Goal: Task Accomplishment & Management: Complete application form

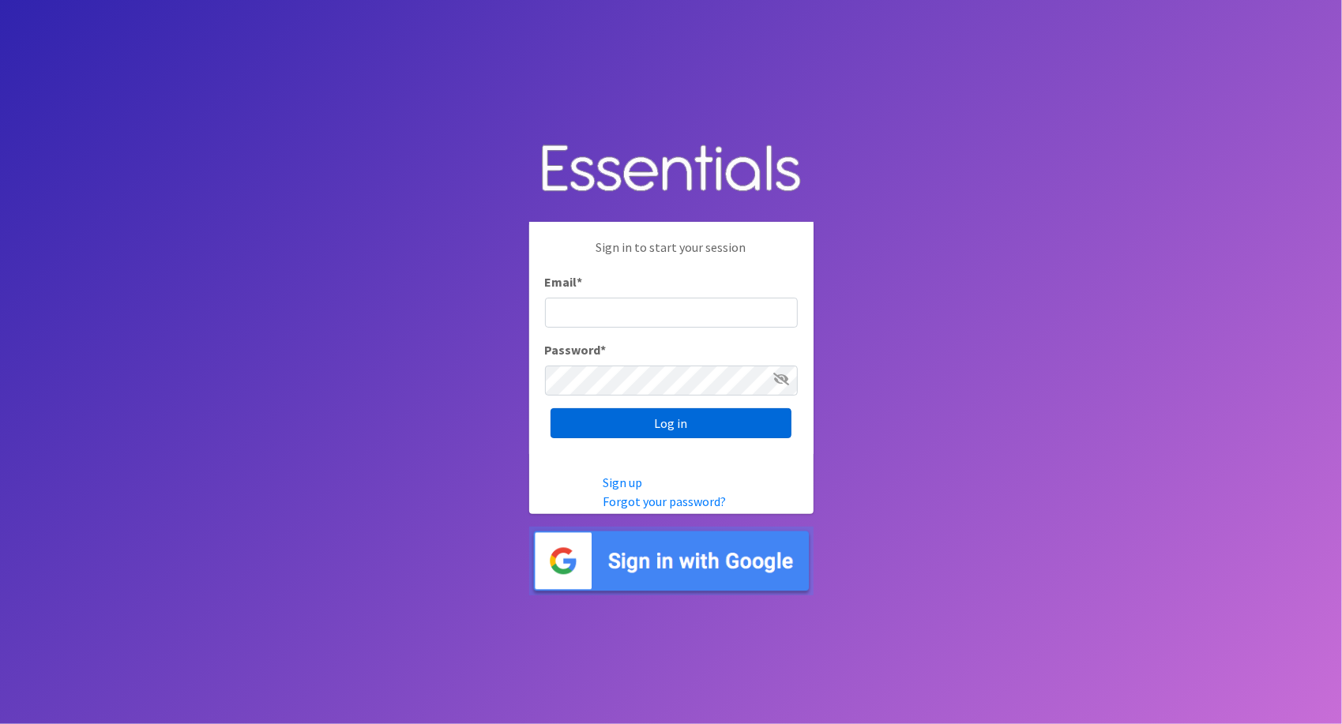
type input "sarah@914cares.org"
click at [682, 430] on input "Log in" at bounding box center [670, 423] width 241 height 30
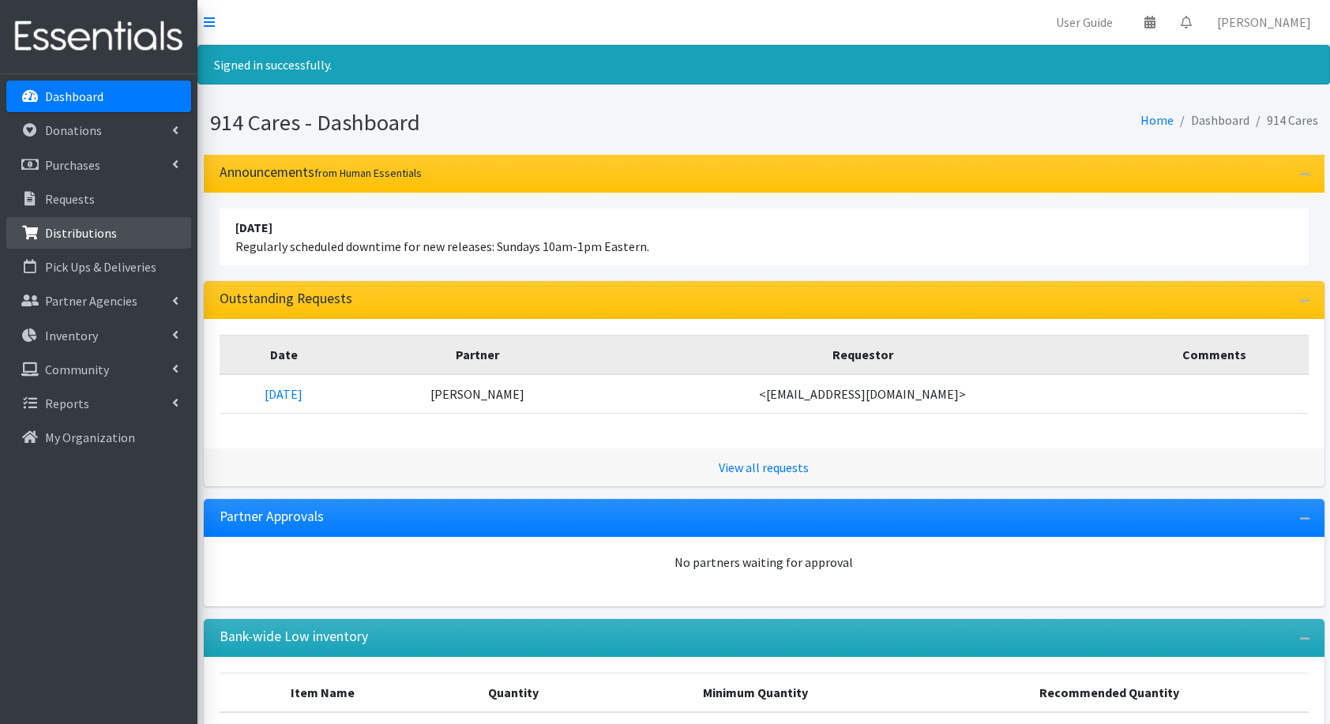
click at [48, 238] on p "Distributions" at bounding box center [81, 233] width 72 height 16
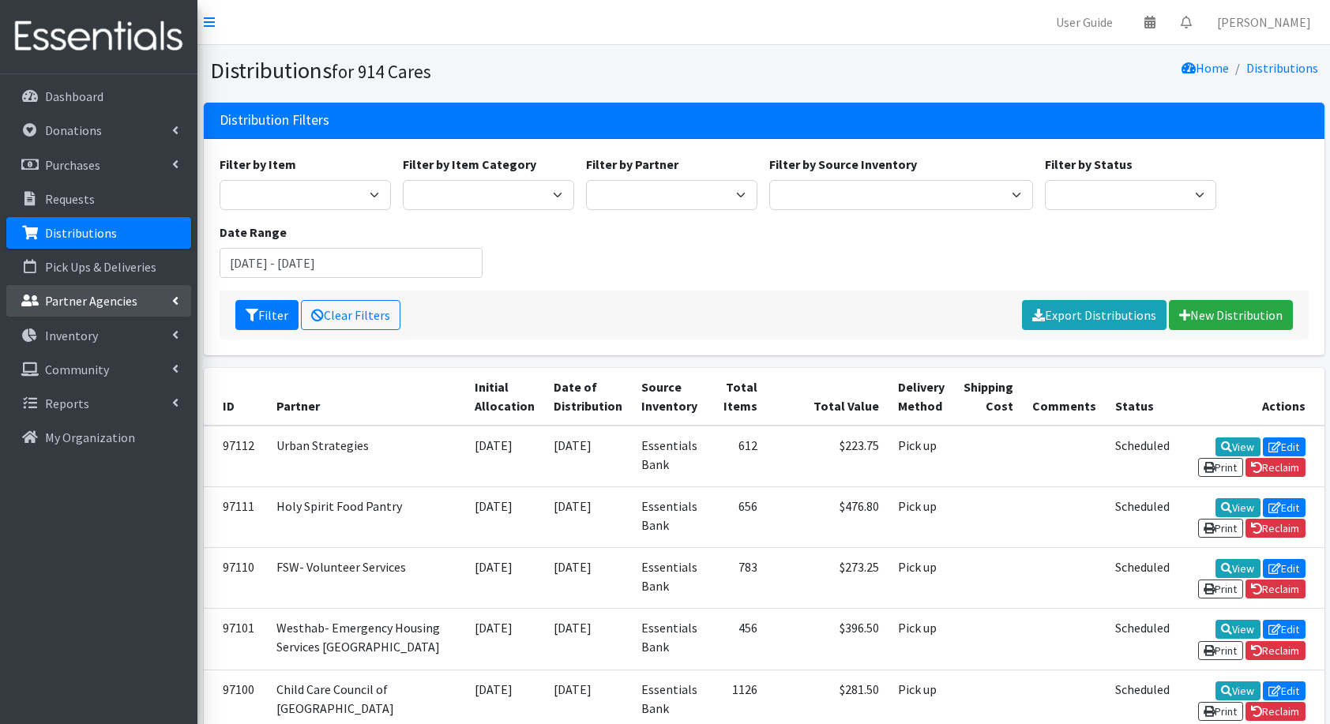
click at [77, 301] on p "Partner Agencies" at bounding box center [91, 301] width 92 height 16
click at [88, 325] on link "All Partners" at bounding box center [98, 336] width 185 height 32
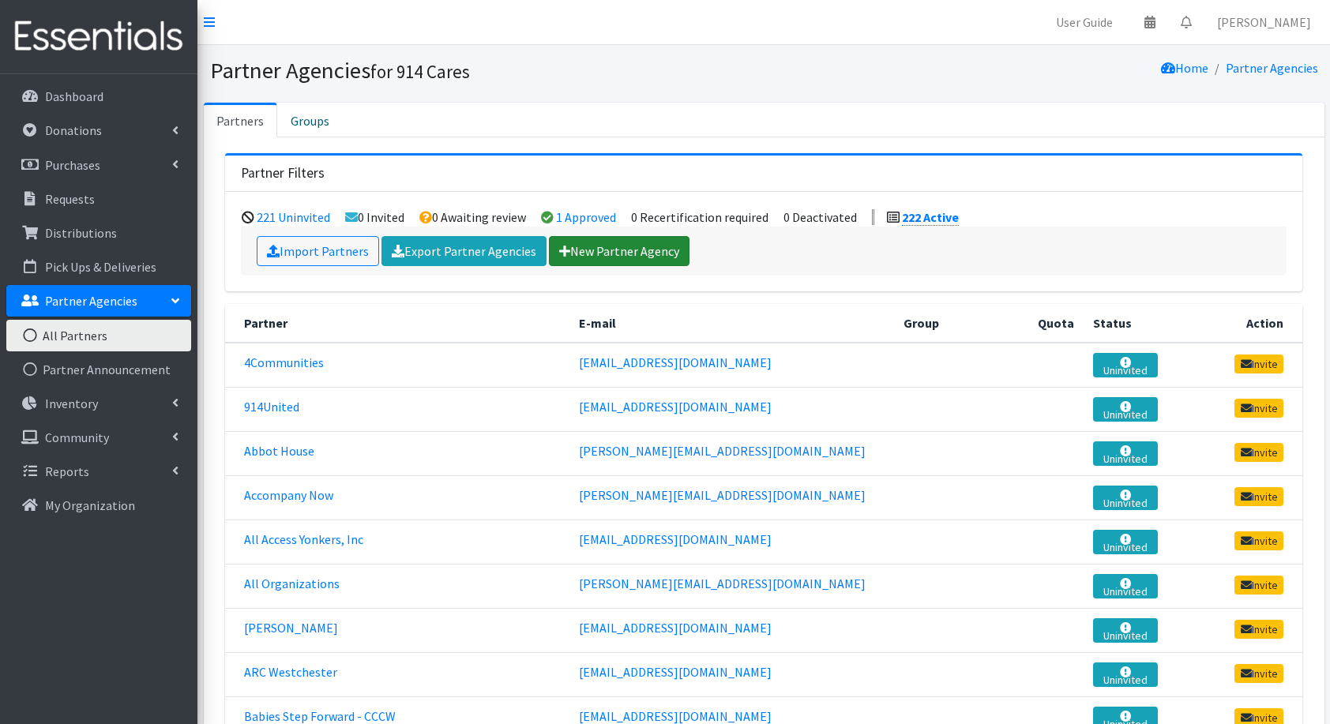
click at [599, 245] on link "New Partner Agency" at bounding box center [619, 251] width 141 height 30
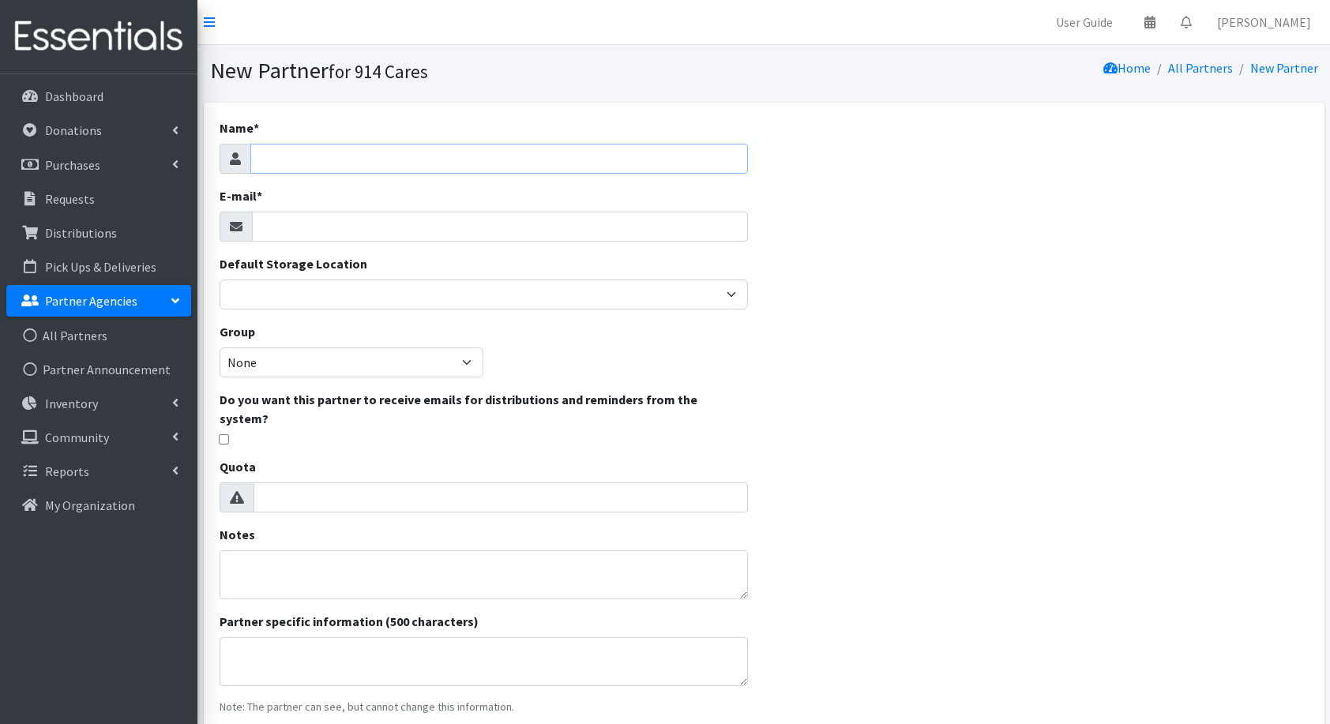
click at [352, 153] on input "Name *" at bounding box center [499, 159] width 498 height 30
type input "Alef-Bet Preschool"
click at [326, 224] on input "E-mail *" at bounding box center [500, 227] width 497 height 30
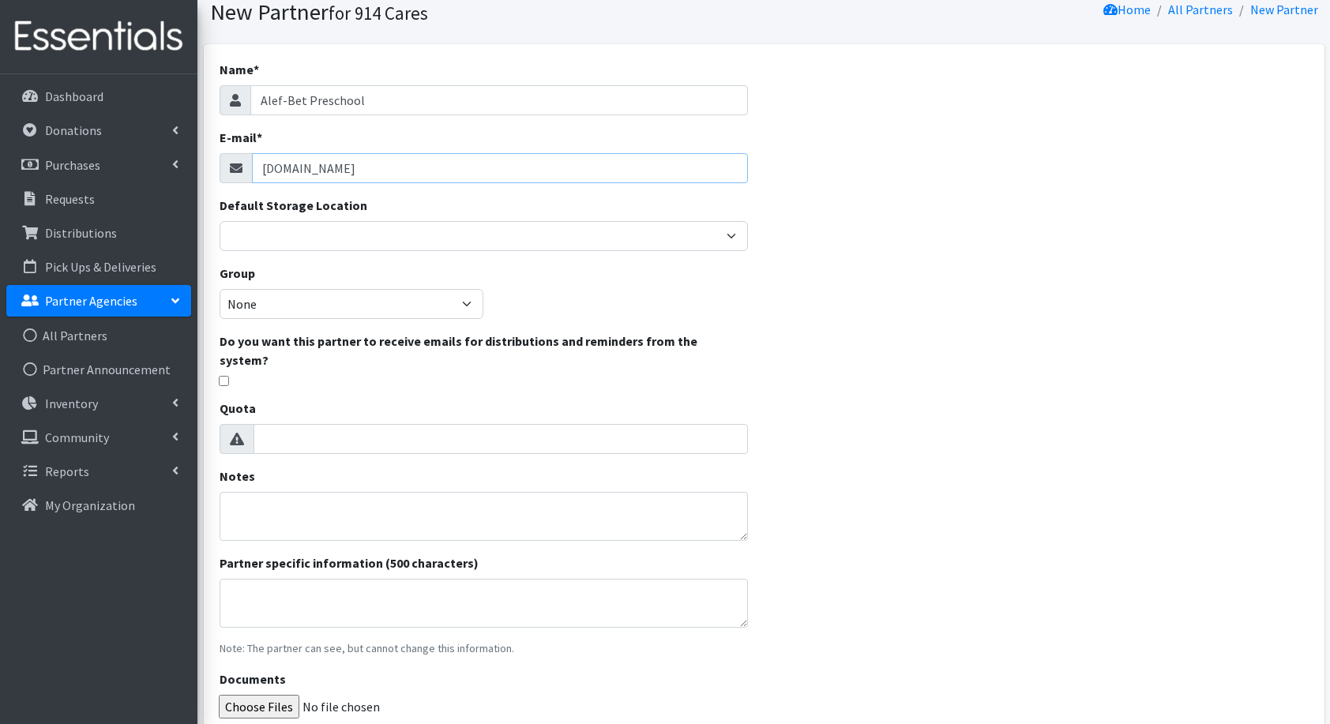
scroll to position [181, 0]
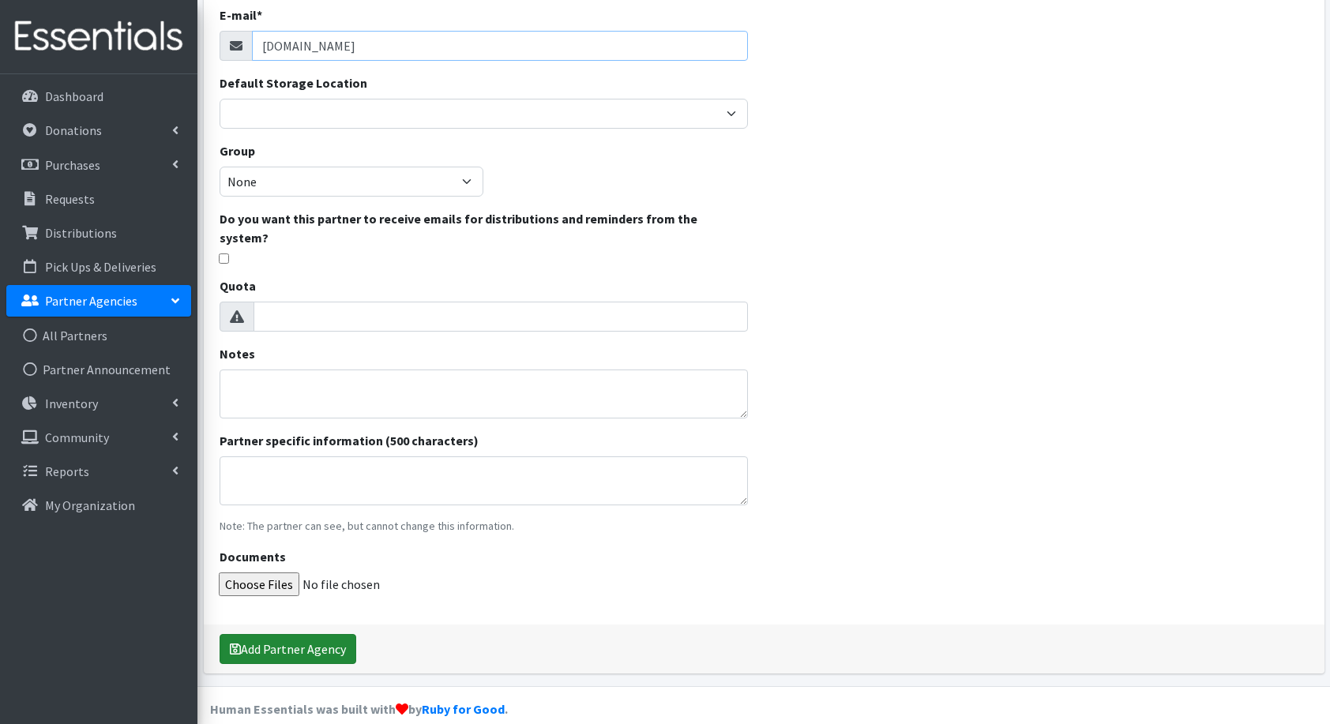
type input "abpreschool.com"
click at [265, 634] on button "Add Partner Agency" at bounding box center [288, 649] width 137 height 30
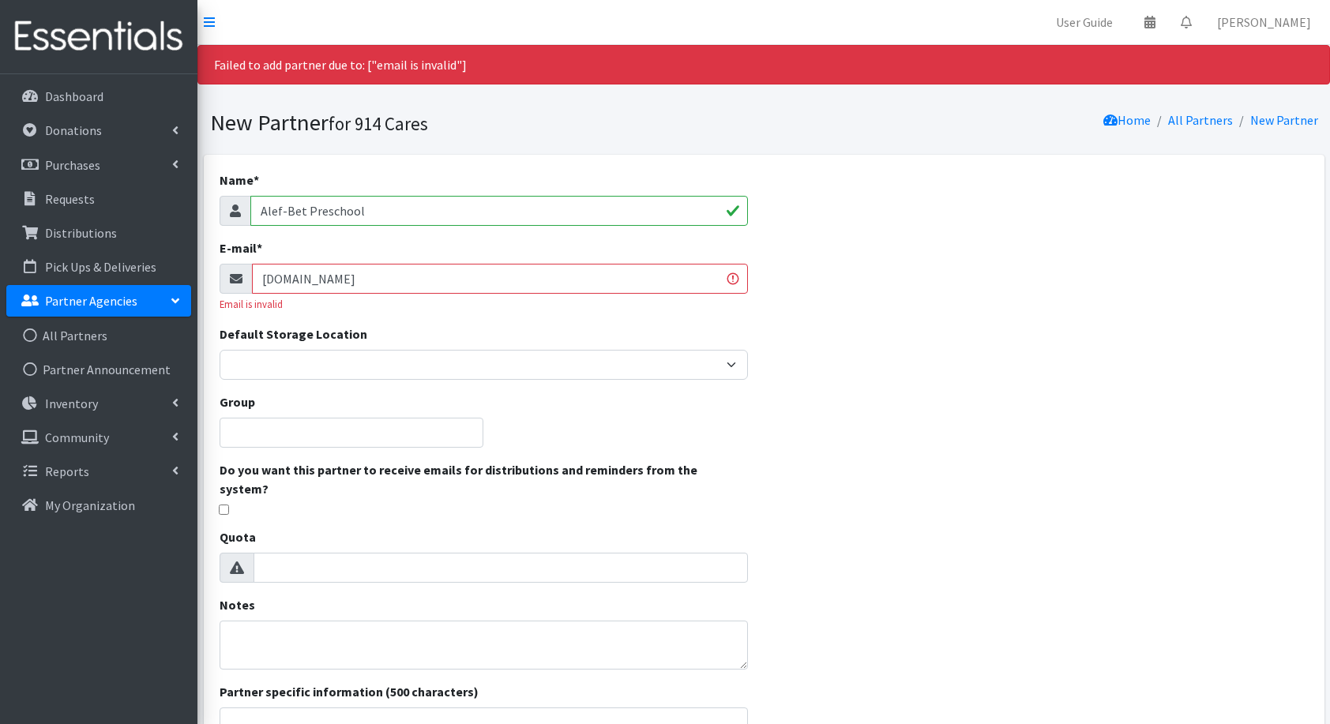
click at [329, 279] on input "abpreschool.com" at bounding box center [500, 279] width 497 height 30
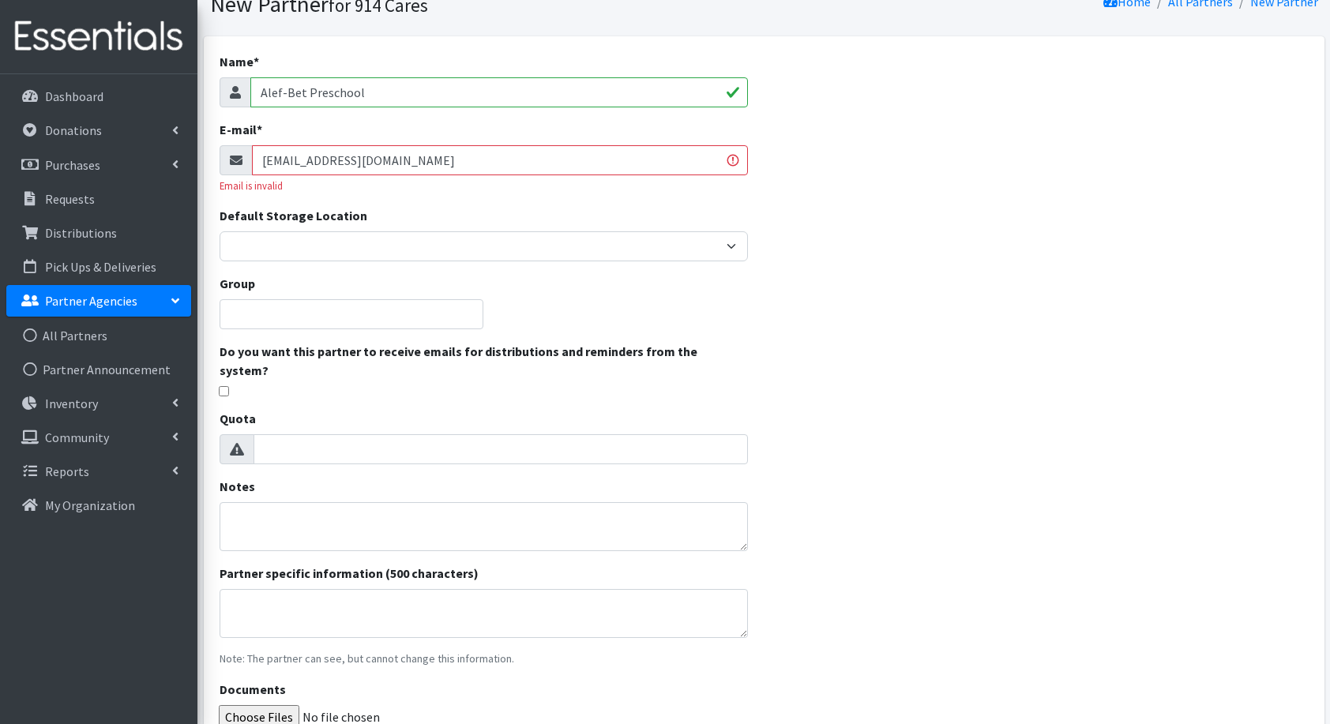
scroll to position [126, 0]
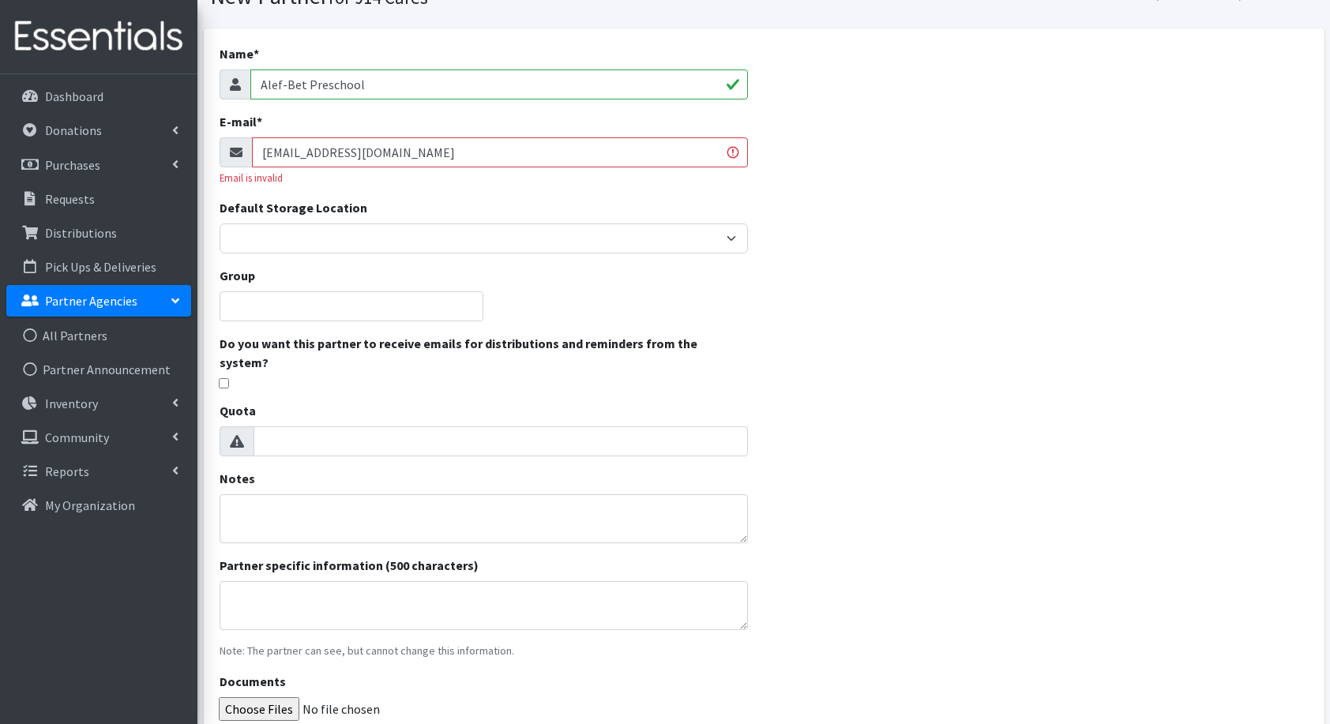
type input "[EMAIL_ADDRESS][DOMAIN_NAME]"
click at [264, 697] on input "Documents" at bounding box center [483, 709] width 529 height 24
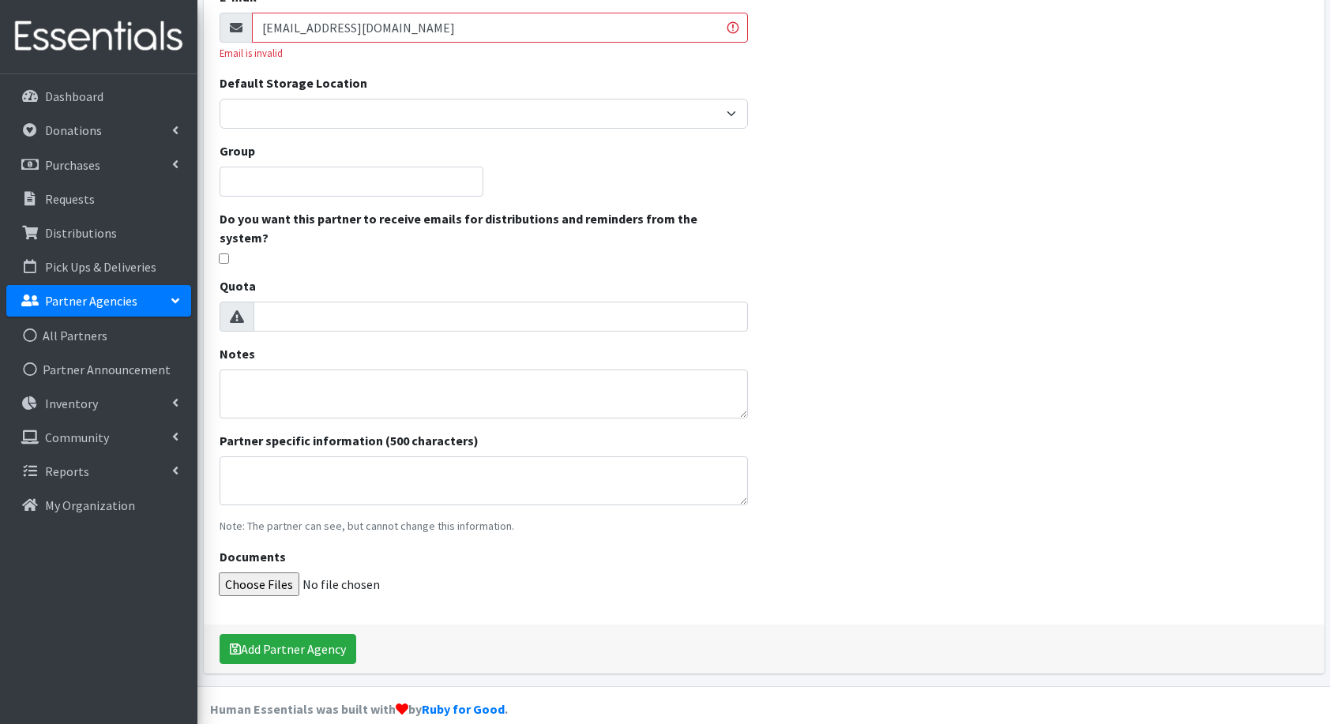
click at [301, 625] on div "Add Partner Agency" at bounding box center [764, 649] width 1121 height 49
click at [291, 634] on button "Add Partner Agency" at bounding box center [288, 649] width 137 height 30
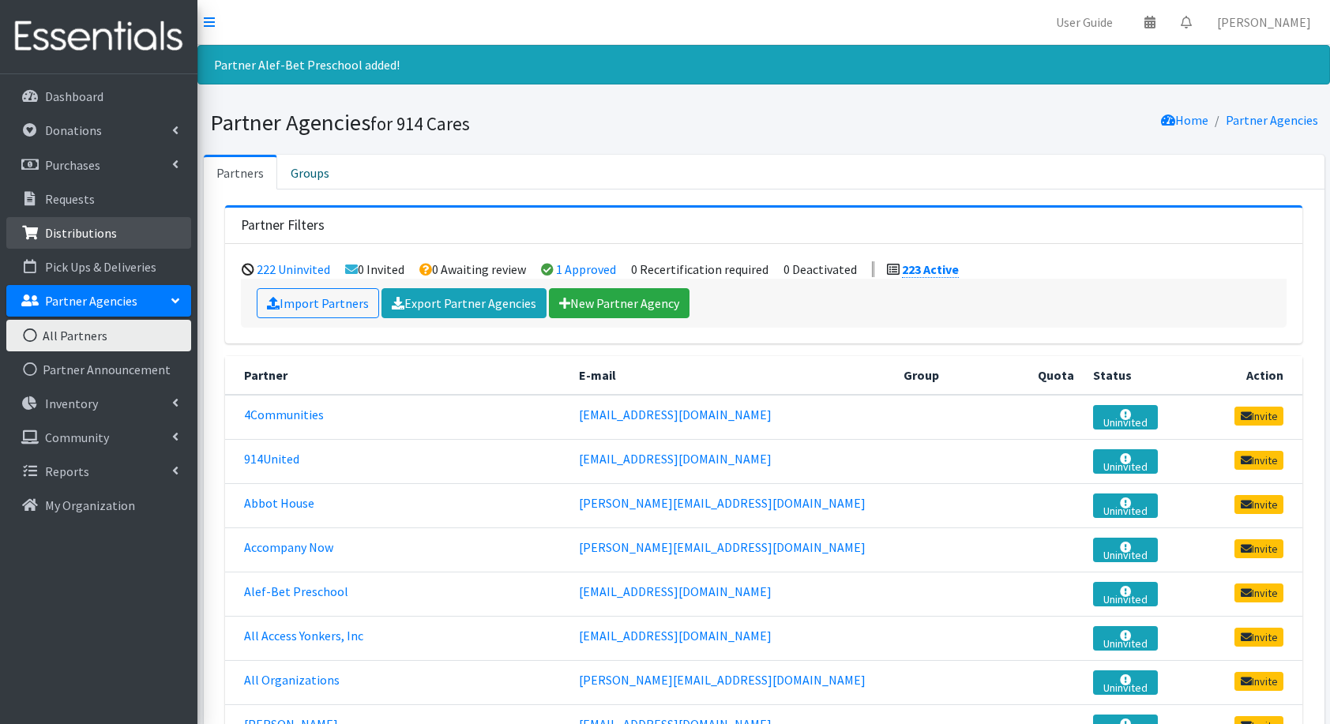
click at [66, 238] on p "Distributions" at bounding box center [81, 233] width 72 height 16
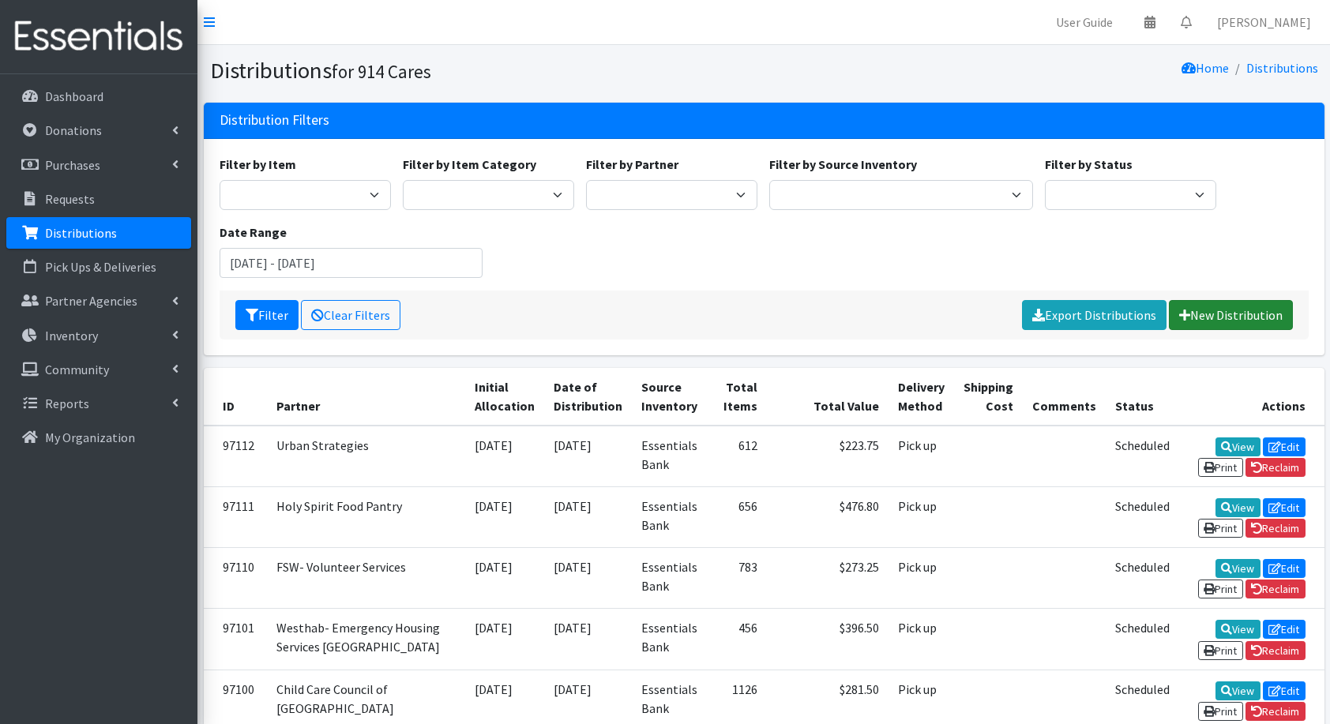
click at [1242, 312] on link "New Distribution" at bounding box center [1231, 315] width 124 height 30
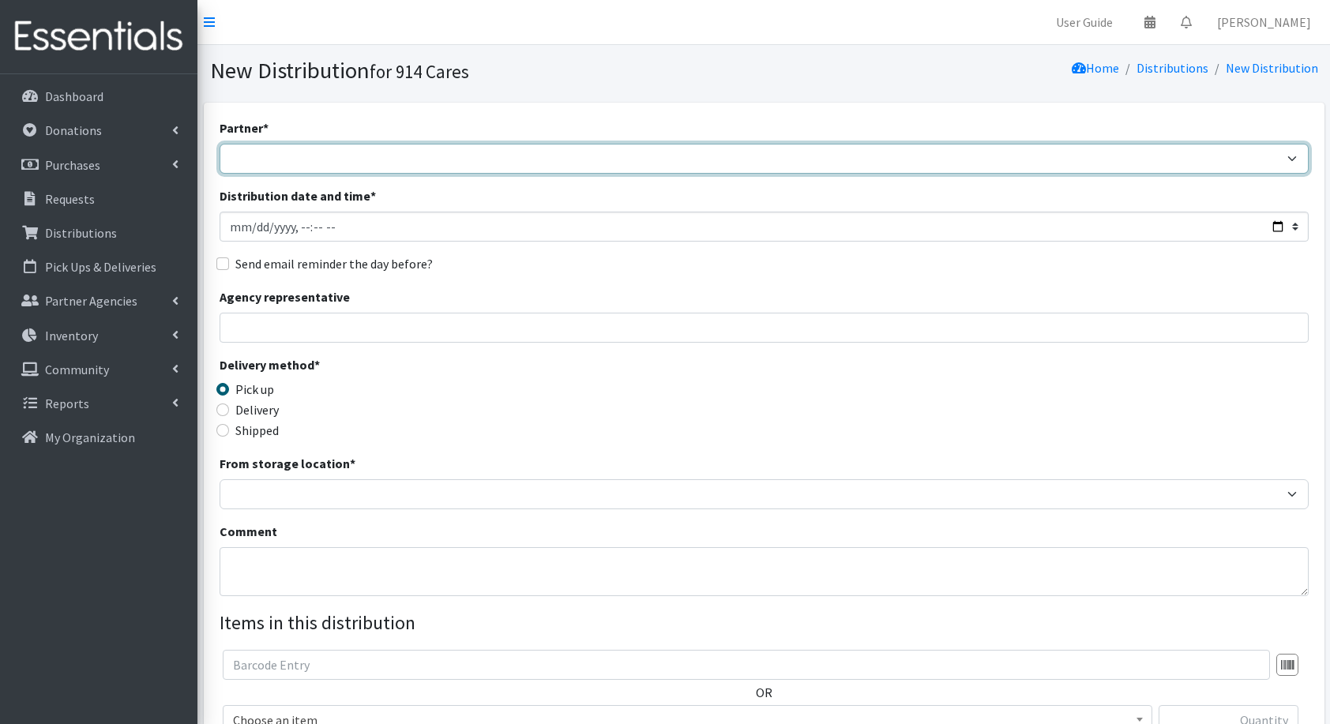
click at [754, 153] on select "4Communities 914United Abbot House Accompany Now Alef-Bet Preschool All Access …" at bounding box center [764, 159] width 1089 height 30
select select "8203"
click at [220, 144] on select "4Communities 914United Abbot House Accompany Now Alef-Bet Preschool All Access …" at bounding box center [764, 159] width 1089 height 30
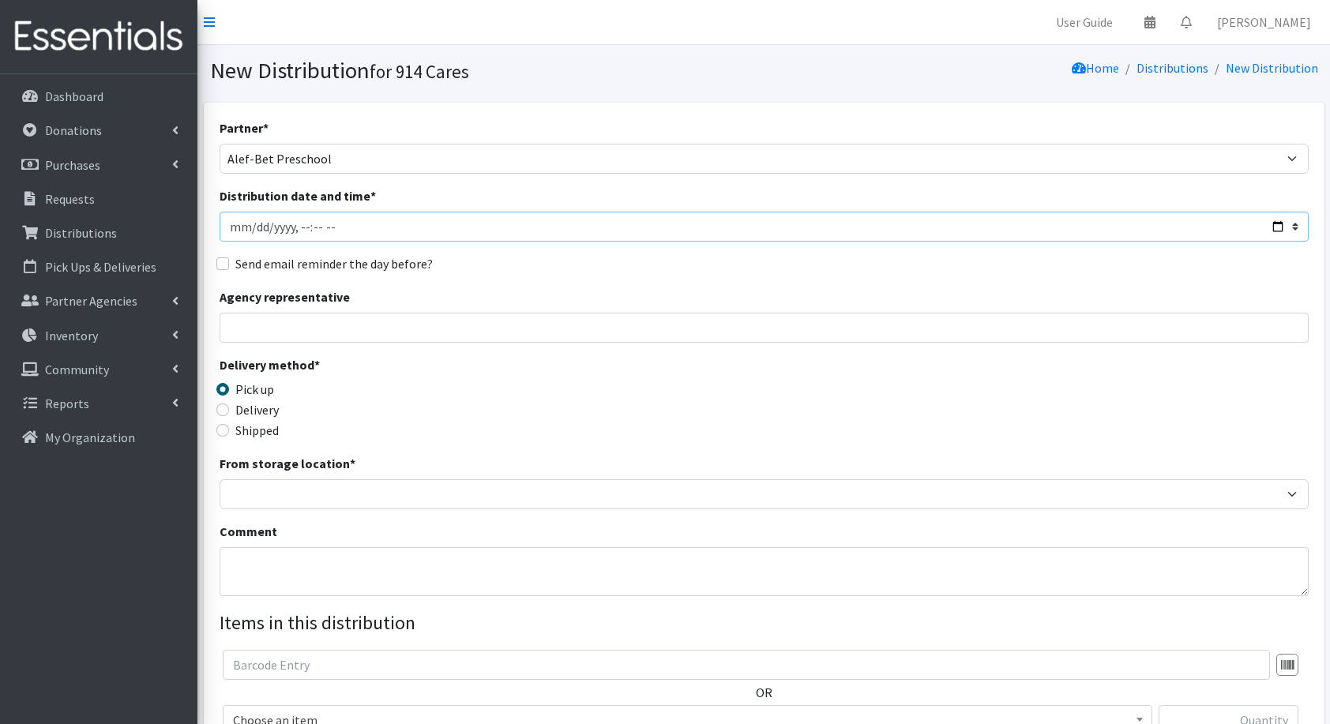
click at [1272, 227] on input "Distribution date and time *" at bounding box center [764, 227] width 1089 height 30
type input "[DATE]T23:59"
click at [640, 286] on div "Partner * 4Communities 914United Abbot House Accompany Now Alef-Bet Preschool A…" at bounding box center [764, 477] width 1089 height 719
click at [509, 325] on input "Agency representative" at bounding box center [764, 328] width 1089 height 30
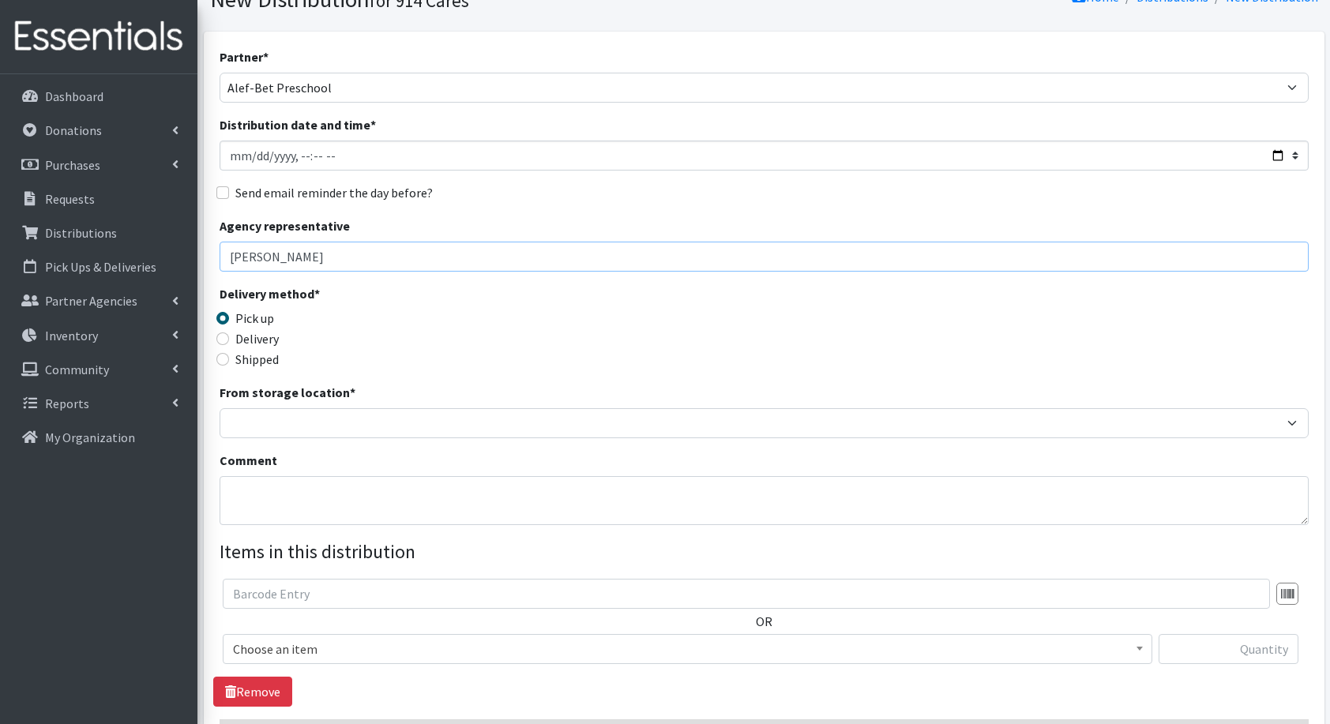
scroll to position [130, 0]
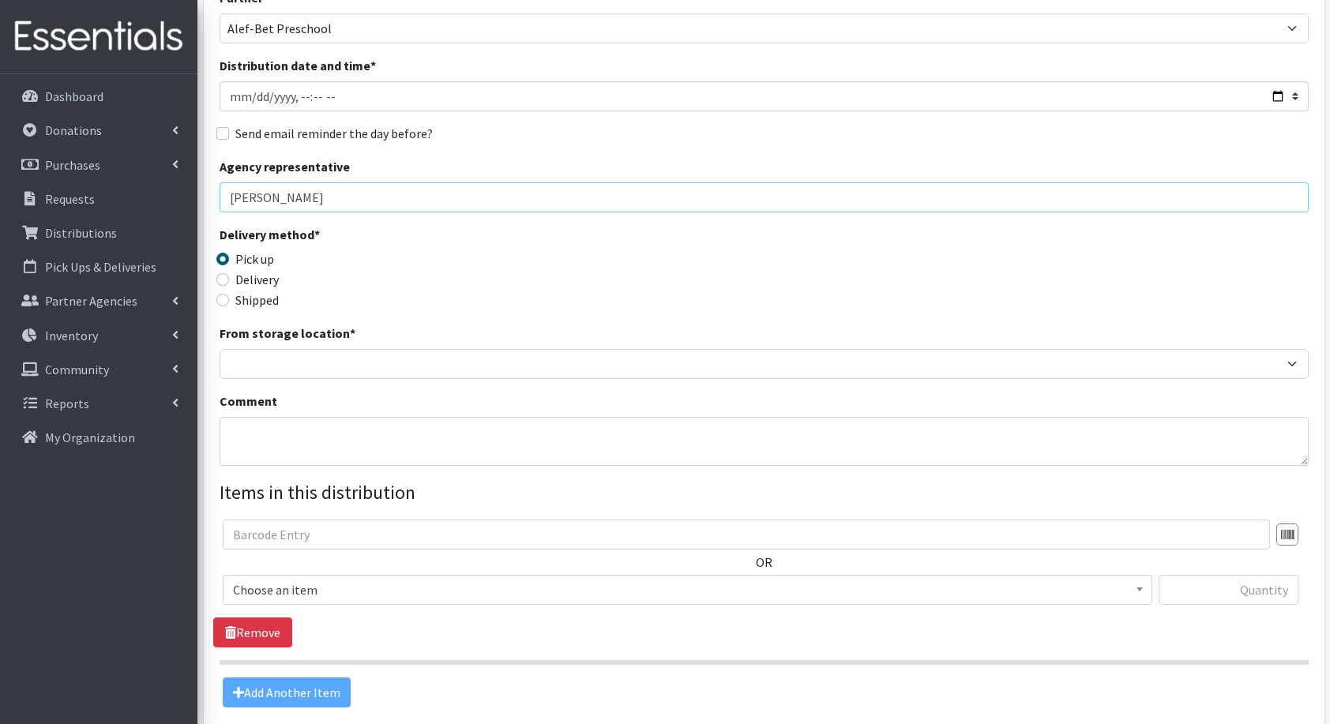
type input "[PERSON_NAME]"
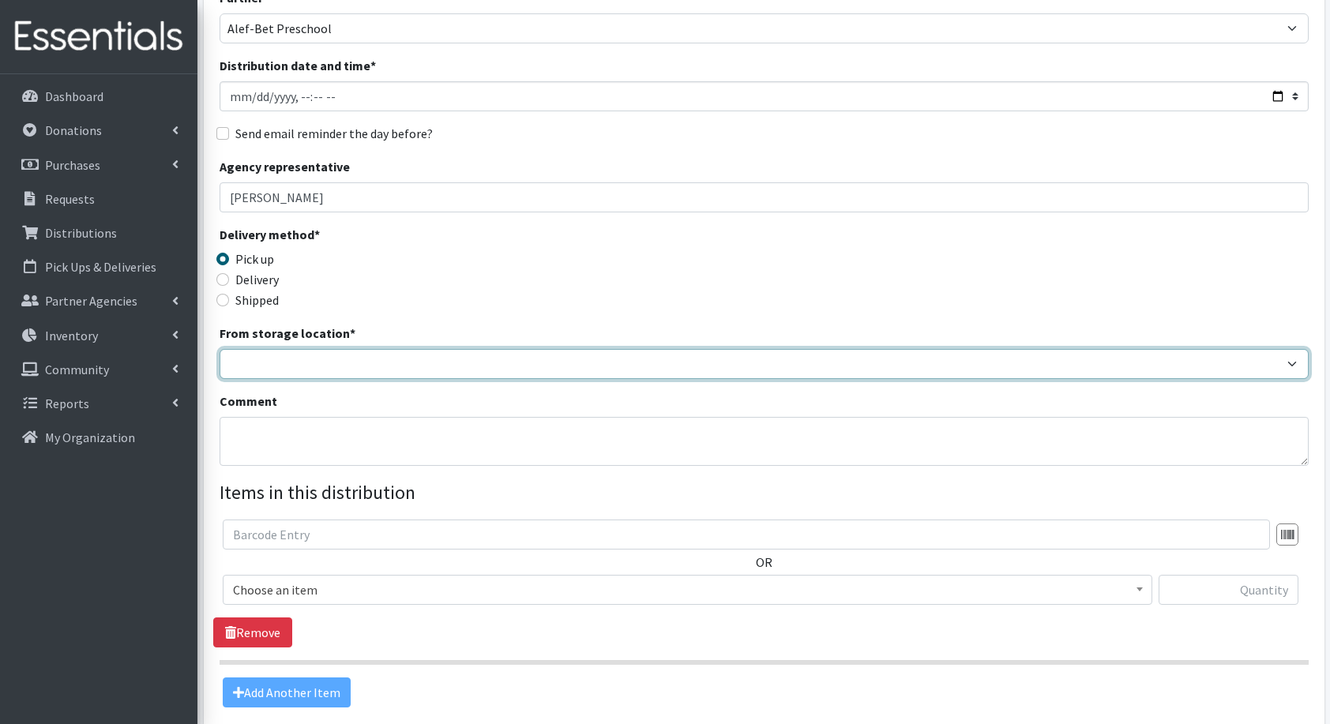
click at [308, 359] on select "Baby Bank Camp Clothing Plus Essentials Bank Westchester Reads" at bounding box center [764, 364] width 1089 height 30
select select "207"
click at [220, 349] on select "Baby Bank Camp Clothing Plus Essentials Bank Westchester Reads" at bounding box center [764, 364] width 1089 height 30
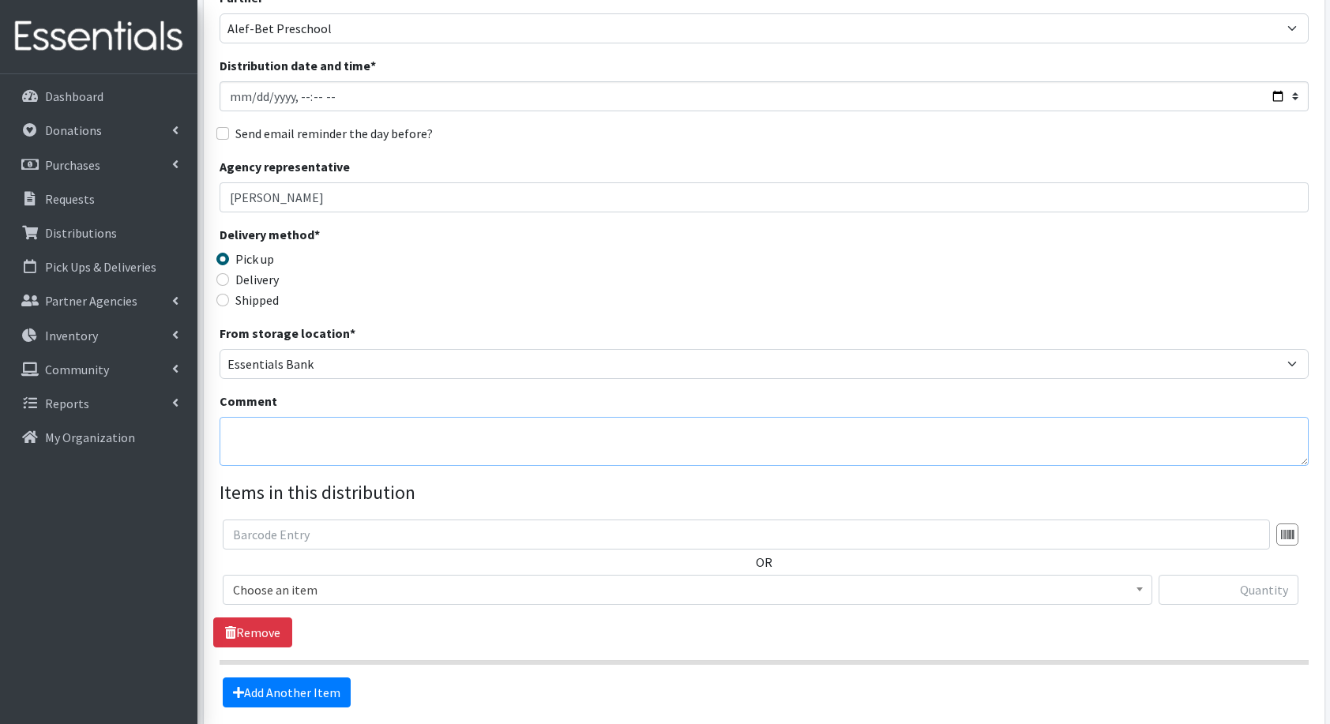
click at [322, 447] on textarea "Comment" at bounding box center [764, 441] width 1089 height 49
type textarea "outside programming distribution"
click at [286, 589] on span "11+ Hygiene Kit (20858)" at bounding box center [687, 590] width 909 height 22
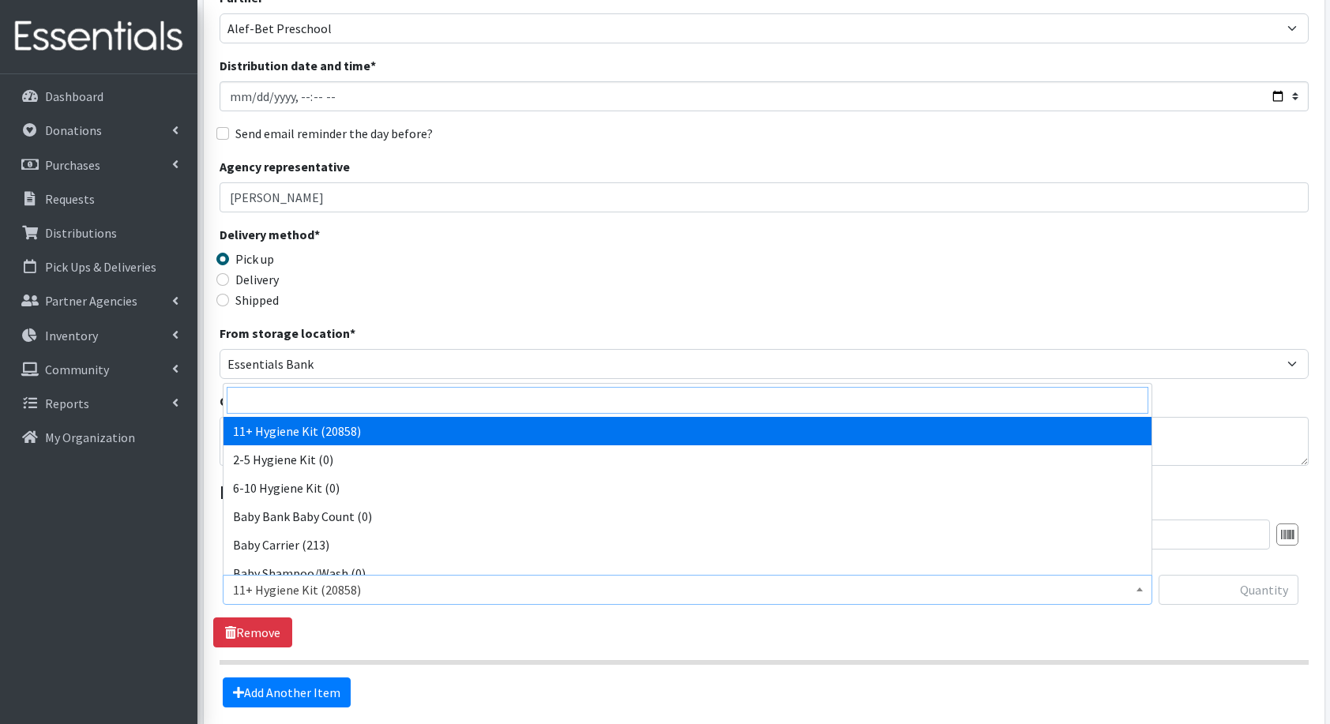
click at [340, 400] on input "search" at bounding box center [688, 400] width 922 height 27
type input "boo"
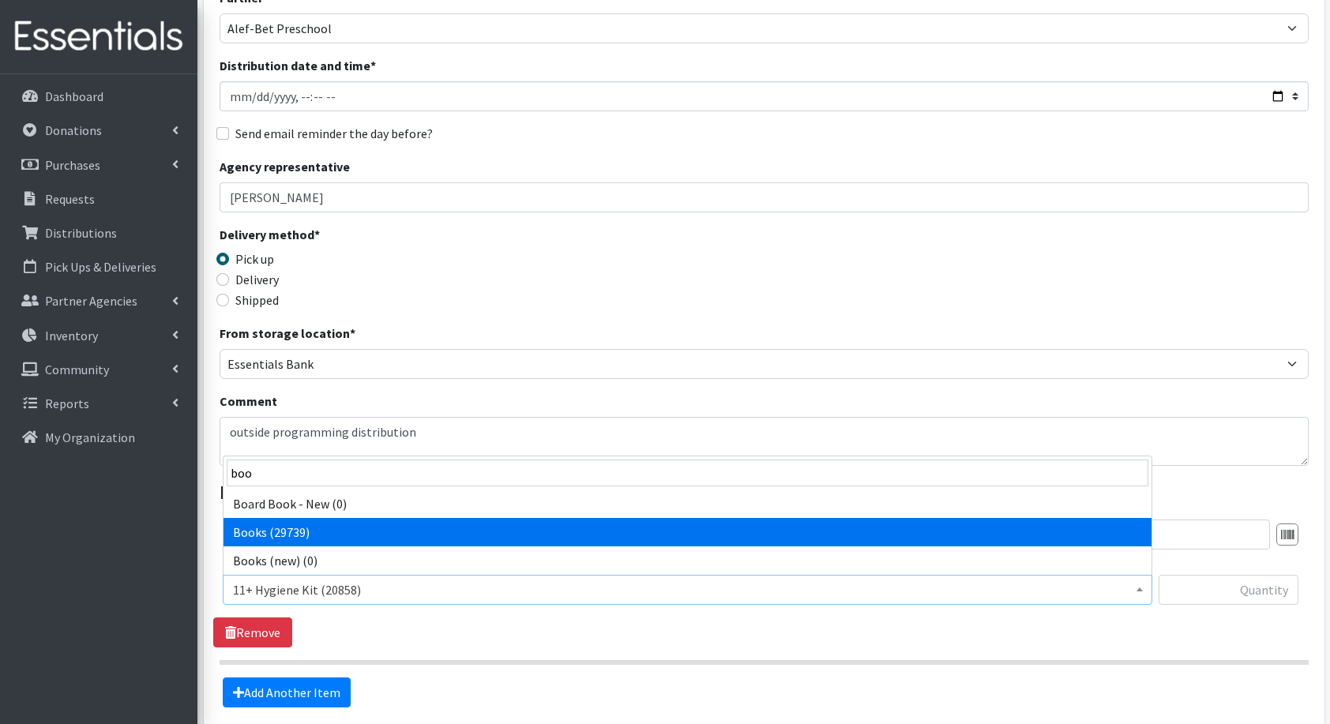
select select "10573"
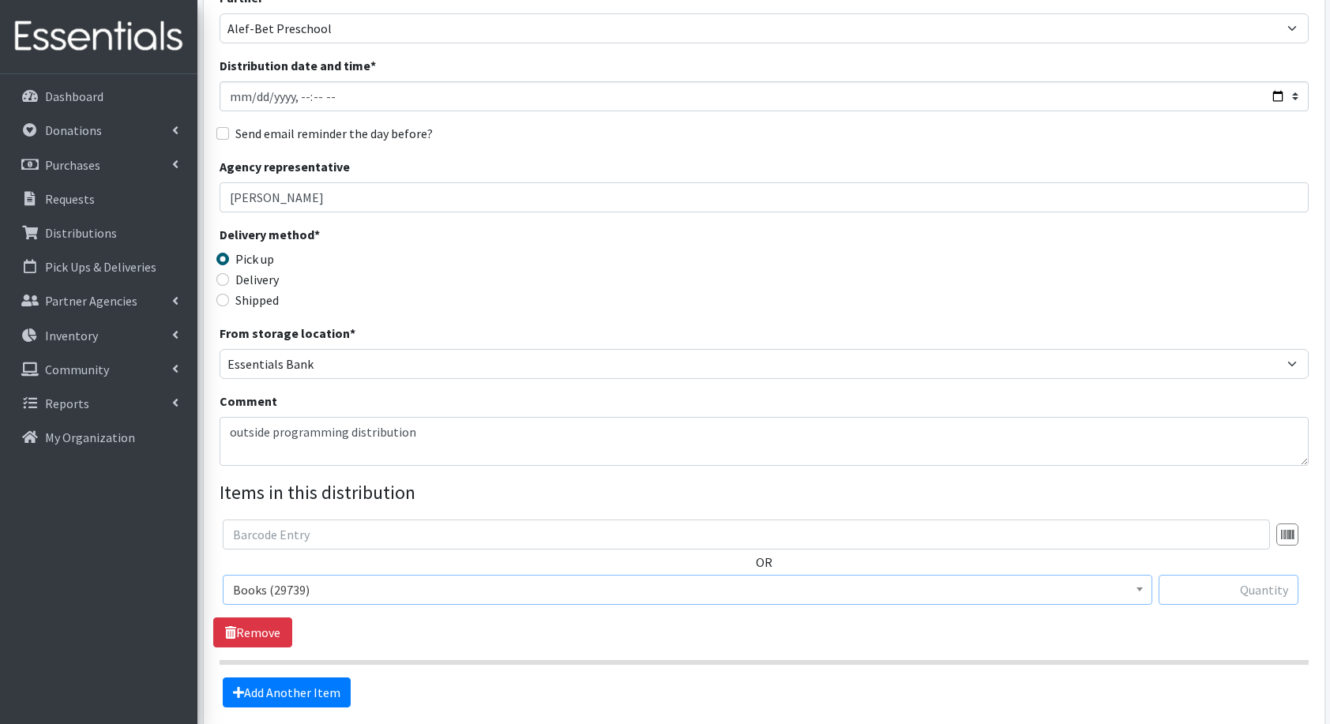
click at [1235, 584] on input "text" at bounding box center [1229, 590] width 140 height 30
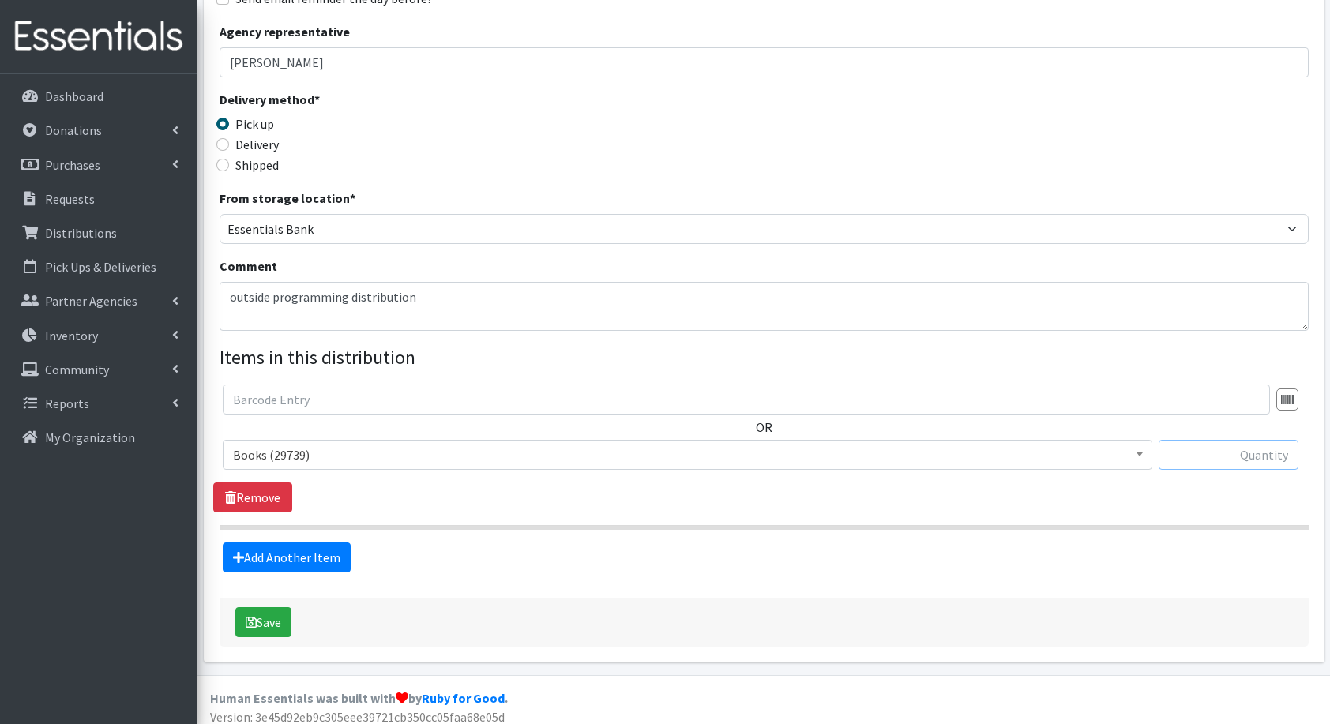
scroll to position [272, 0]
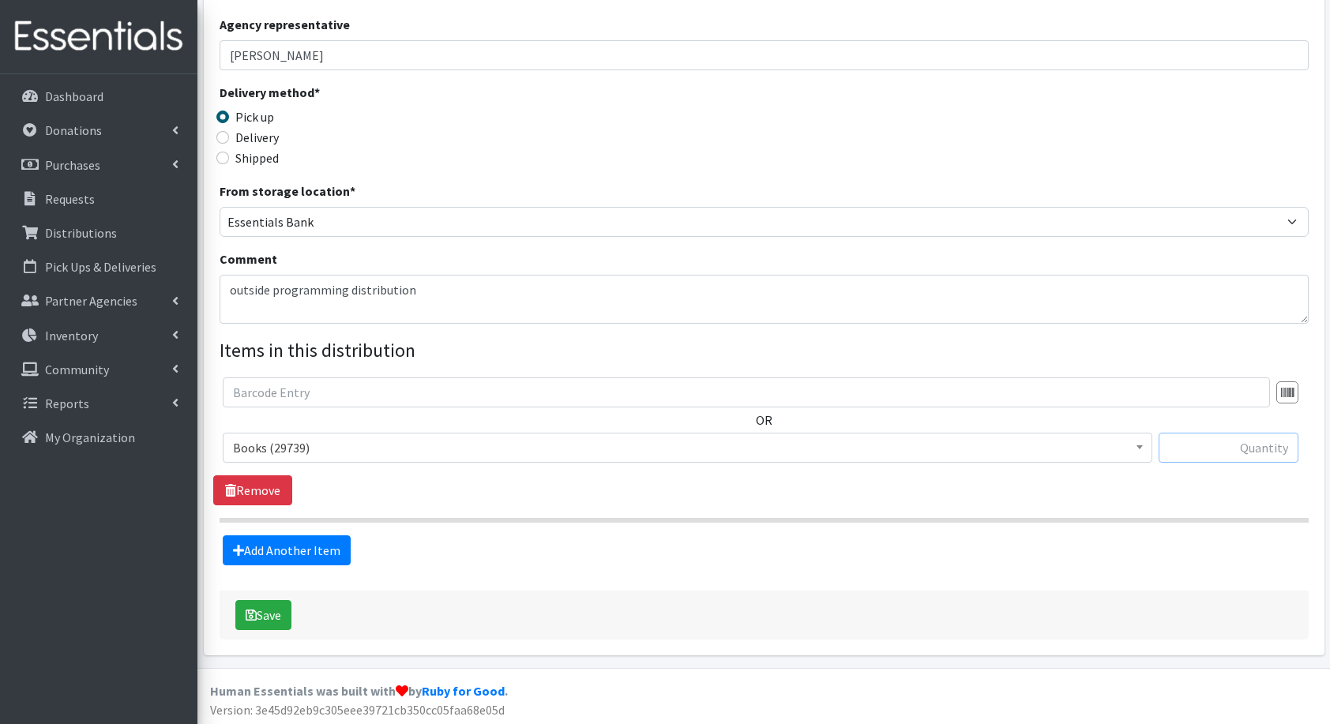
click at [1281, 438] on input "text" at bounding box center [1229, 448] width 140 height 30
type input "63"
click at [267, 613] on button "Save" at bounding box center [263, 615] width 56 height 30
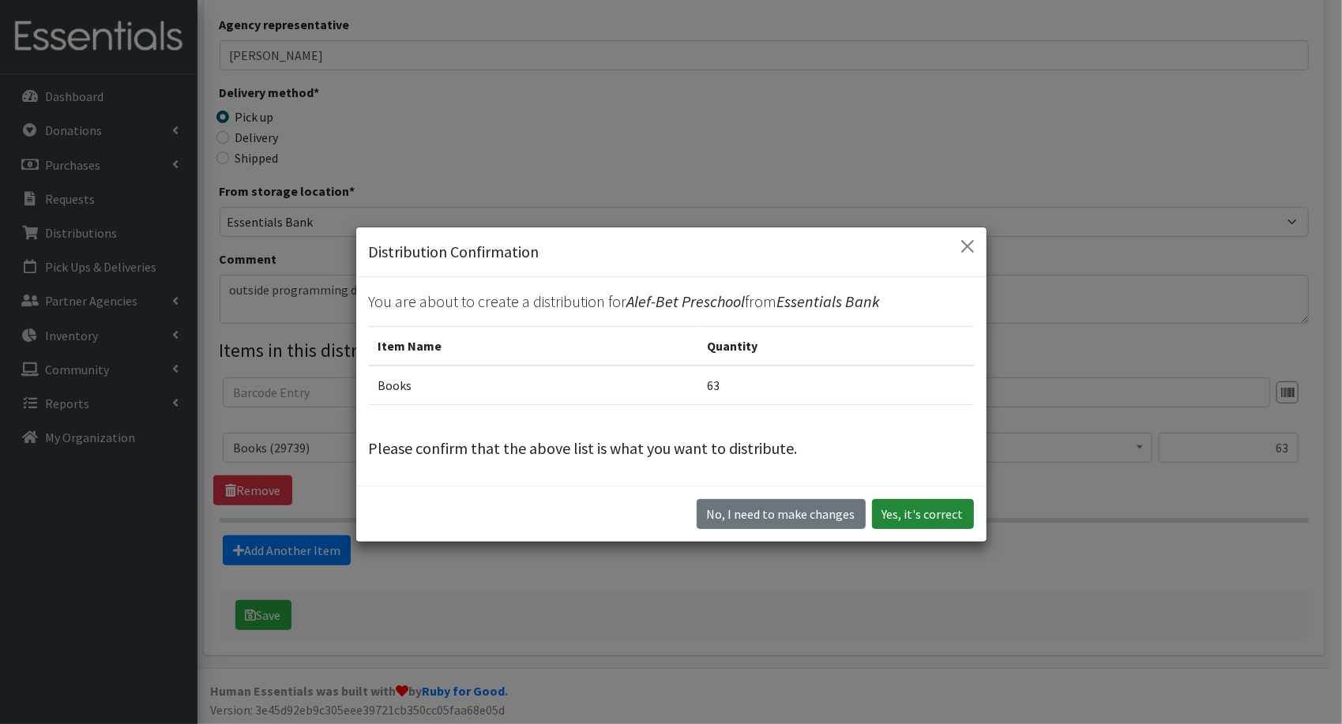
click at [929, 515] on button "Yes, it's correct" at bounding box center [923, 514] width 102 height 30
